Goal: Transaction & Acquisition: Purchase product/service

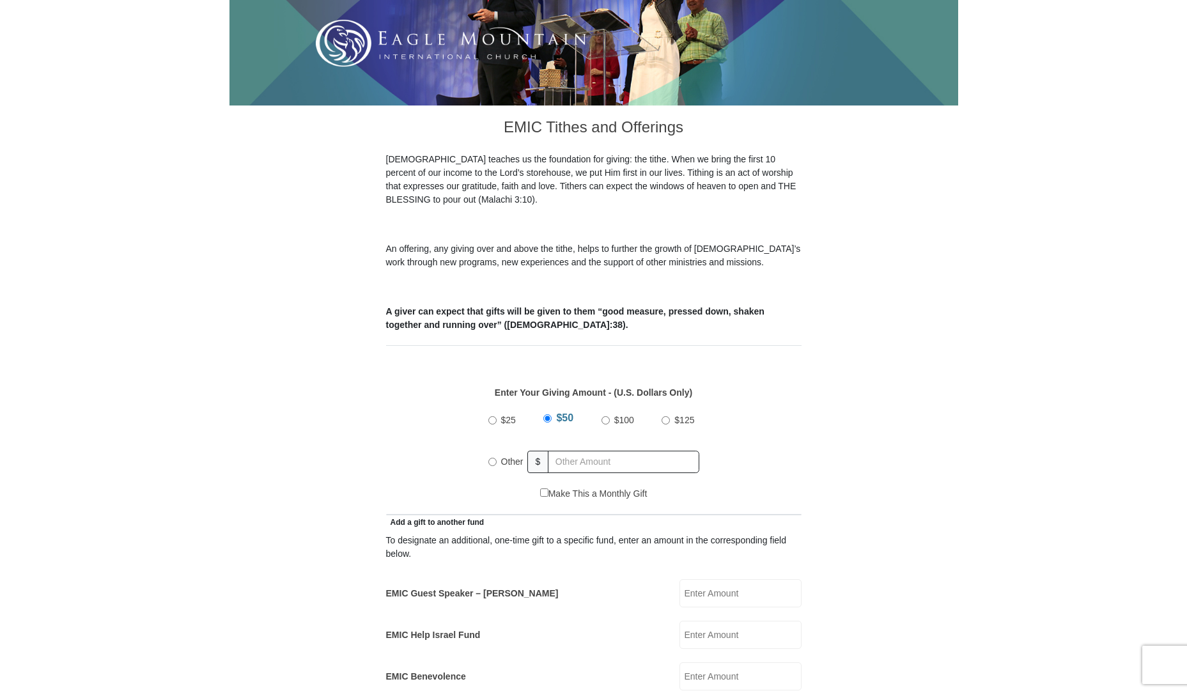
scroll to position [256, 0]
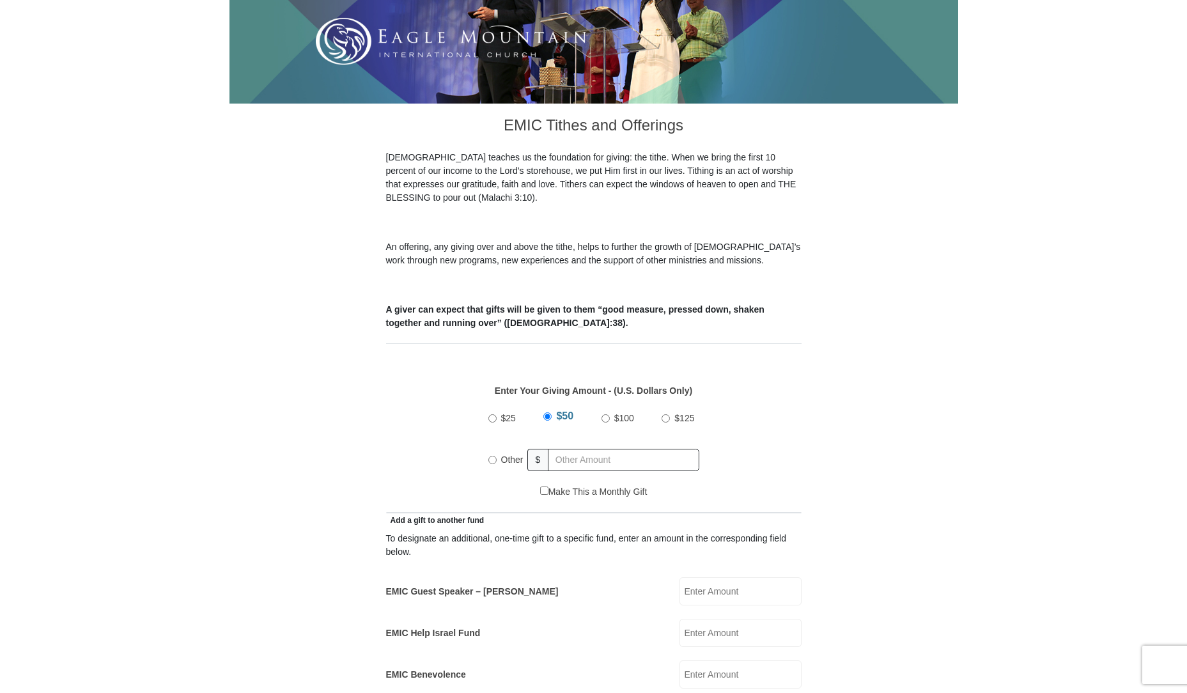
click at [710, 619] on input "EMIC Help Israel Fund" at bounding box center [740, 633] width 122 height 28
type input "50.00"
click at [546, 412] on input "$50" at bounding box center [547, 416] width 8 height 8
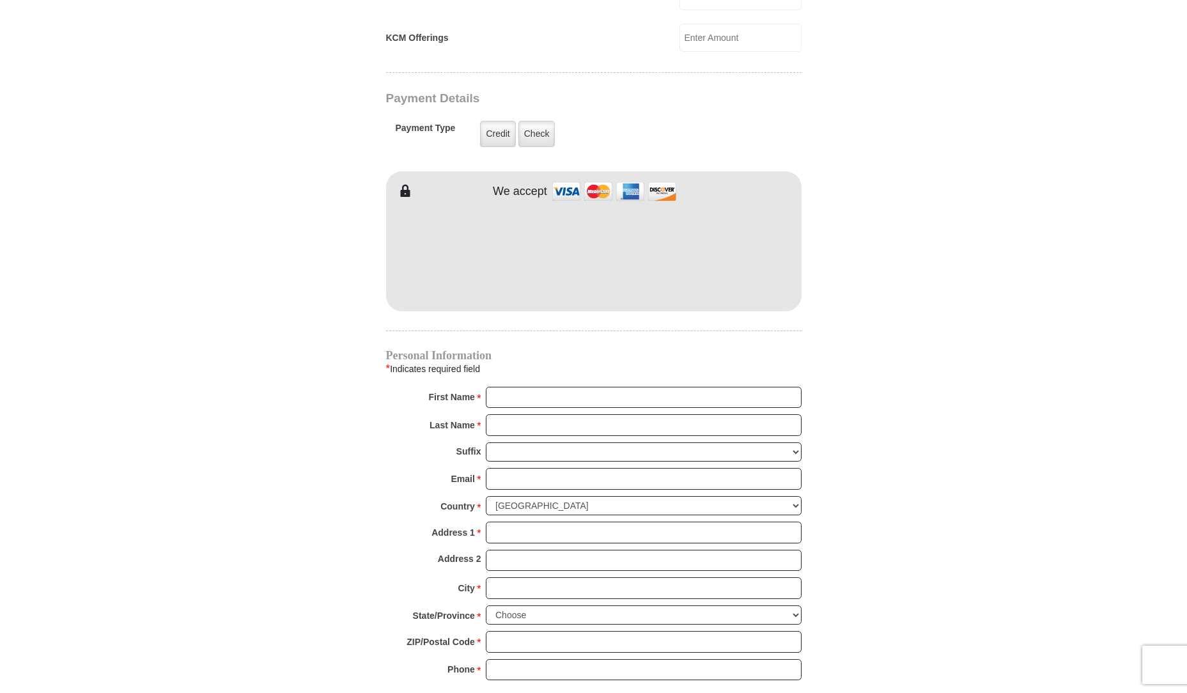
scroll to position [1023, 0]
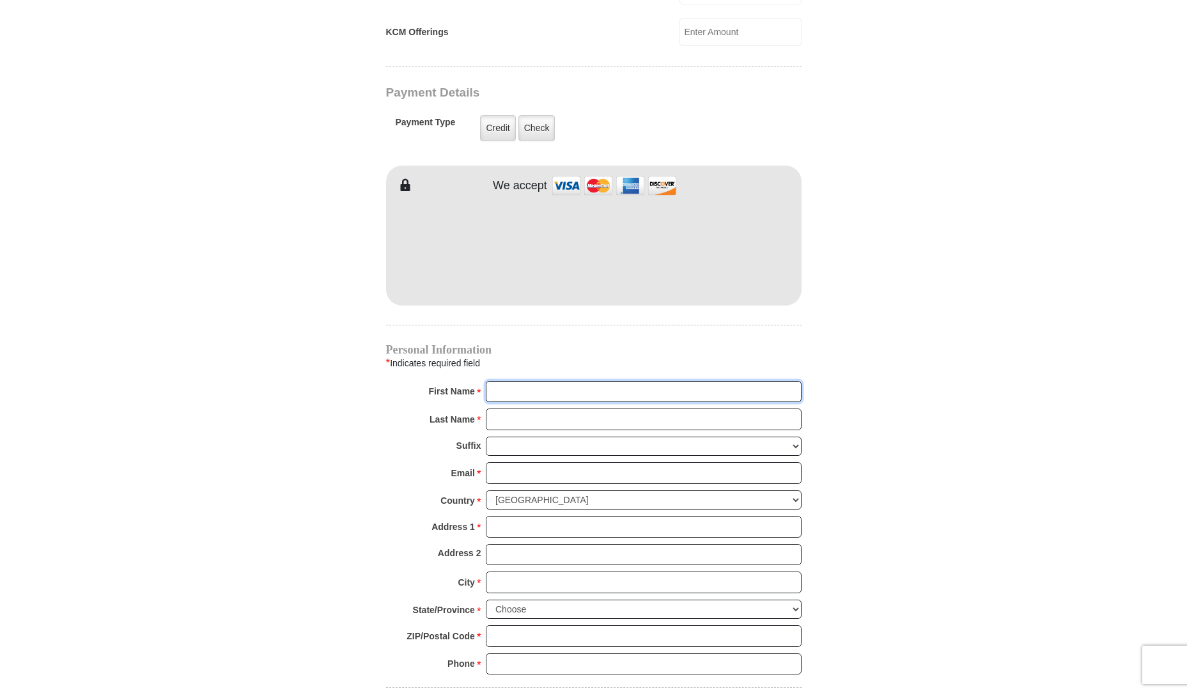
click at [573, 381] on input "First Name *" at bounding box center [644, 392] width 316 height 22
type input "Wendell"
type input "West"
type input "wildwwwest@aol.com"
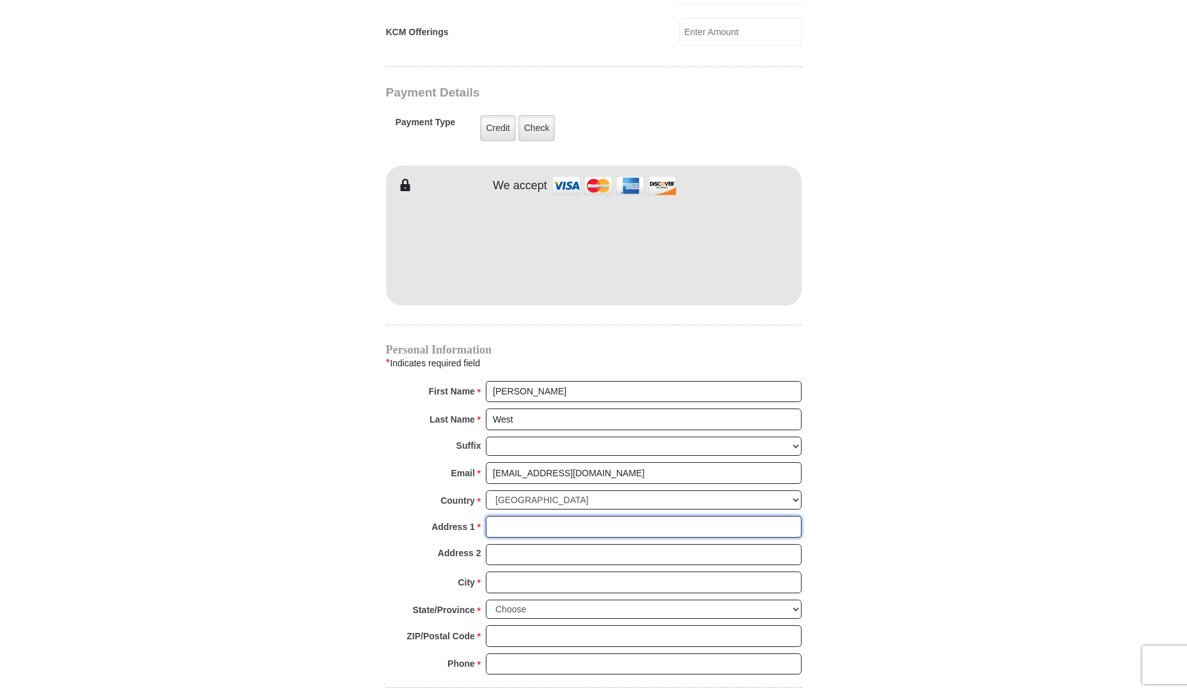
type input "9926 cypress ave"
type input "Fontana"
select select "CA"
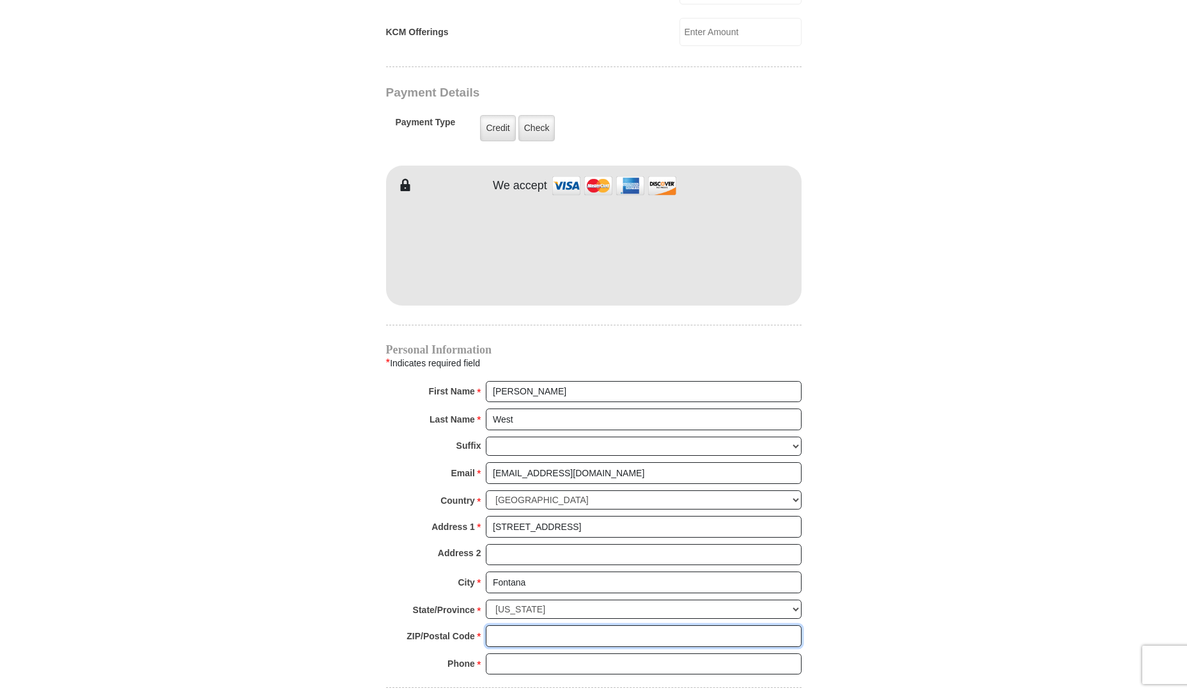
type input "92335"
type input "8177572296"
radio input "true"
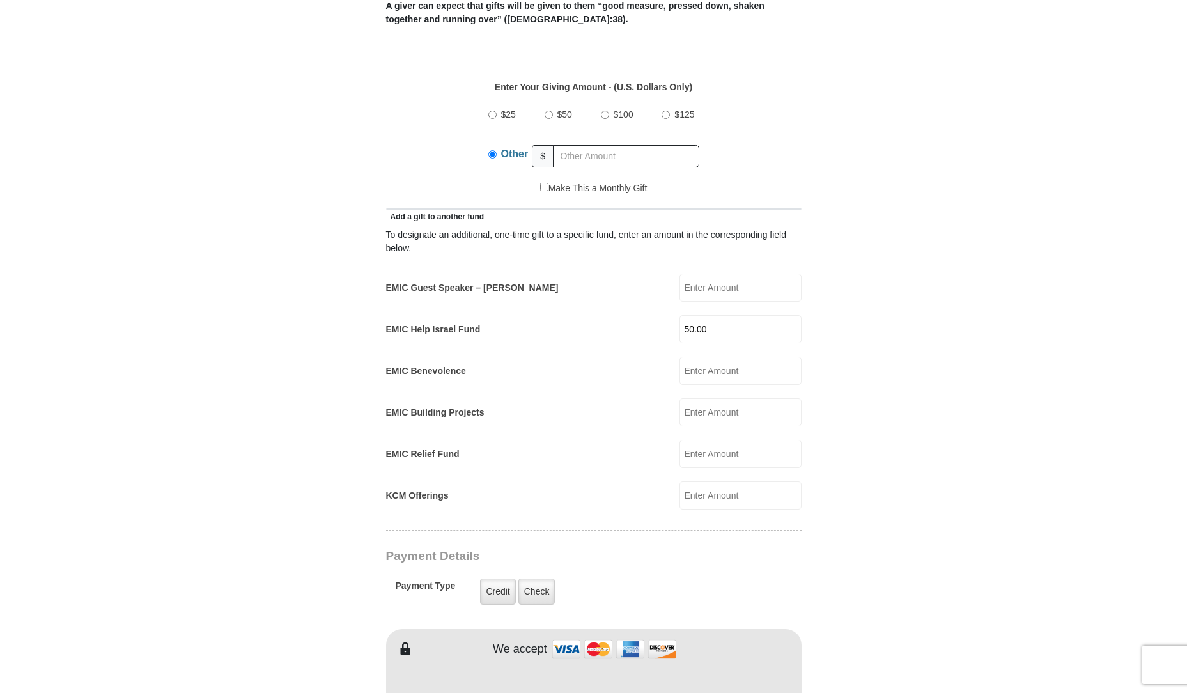
scroll to position [511, 0]
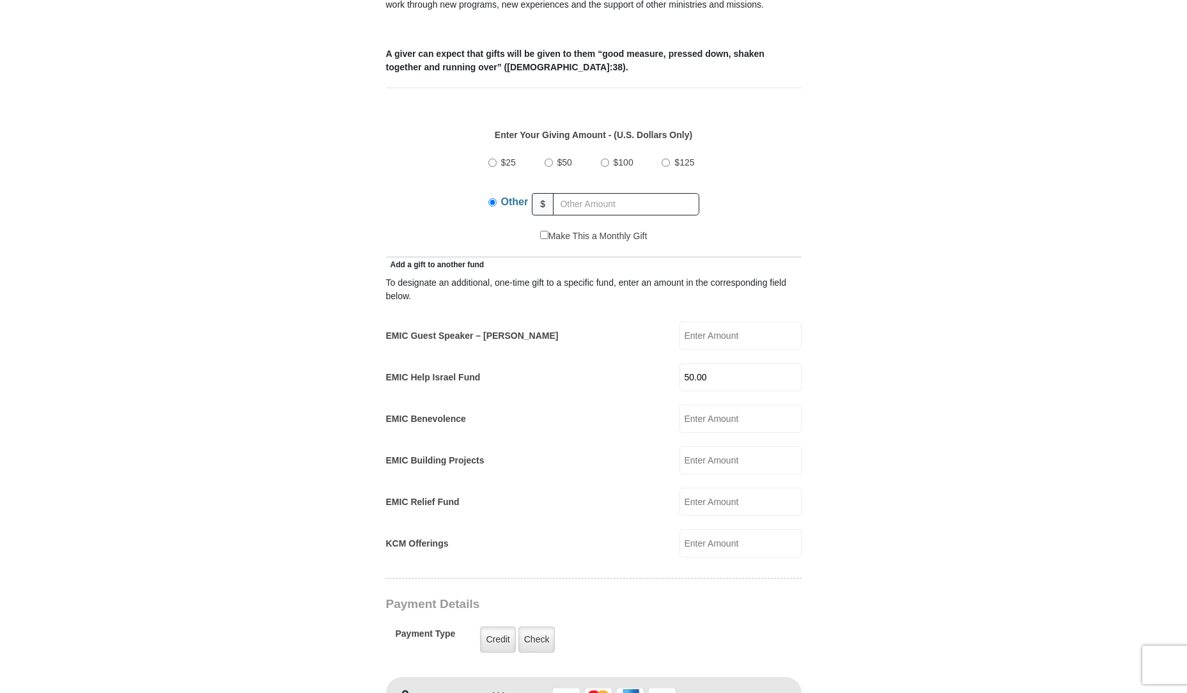
click at [550, 158] on input "$50" at bounding box center [548, 162] width 8 height 8
radio input "true"
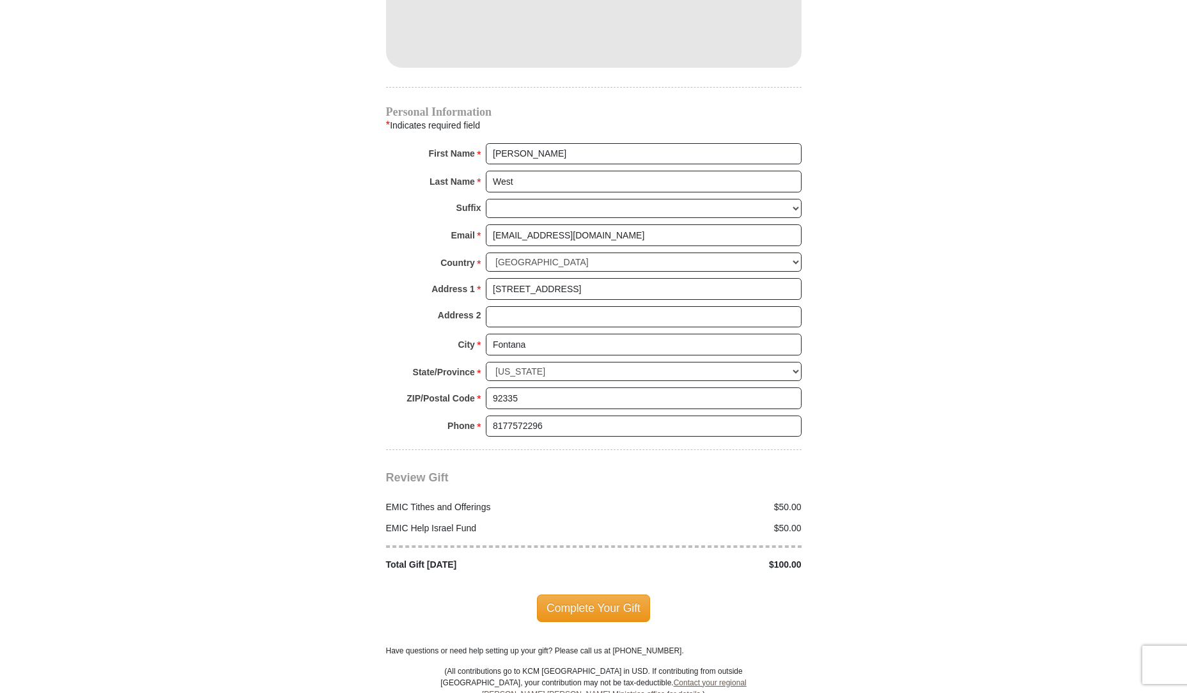
scroll to position [1278, 0]
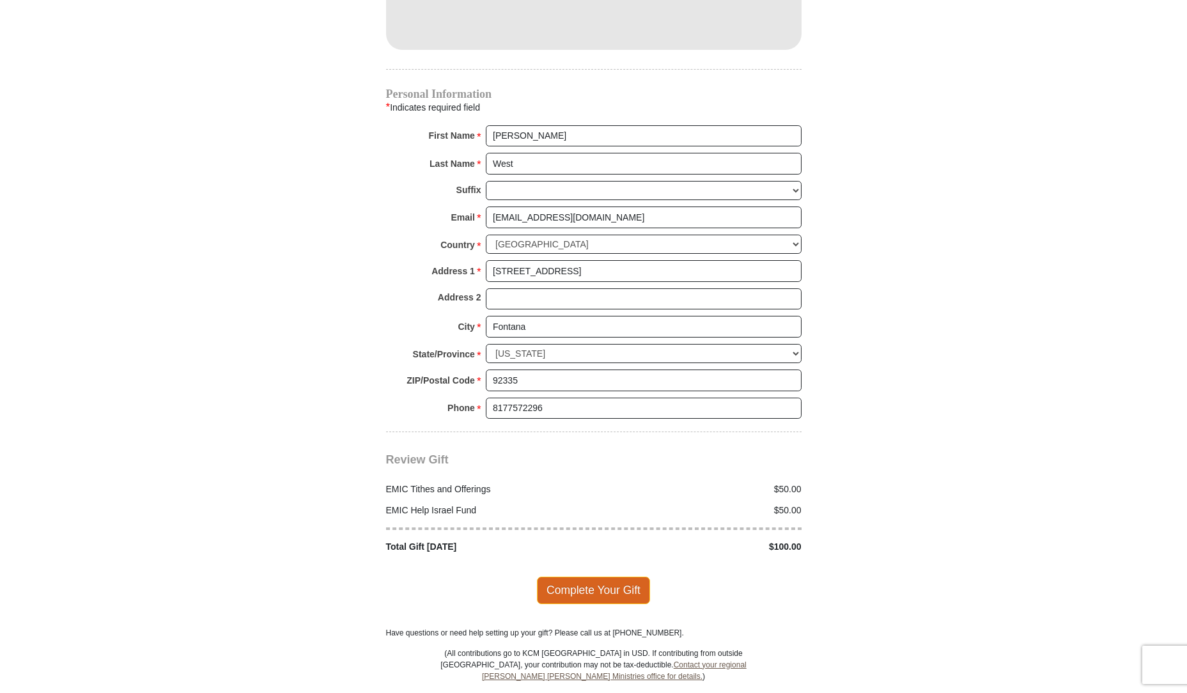
click at [562, 576] on span "Complete Your Gift" at bounding box center [593, 589] width 113 height 27
